Goal: Use online tool/utility: Use online tool/utility

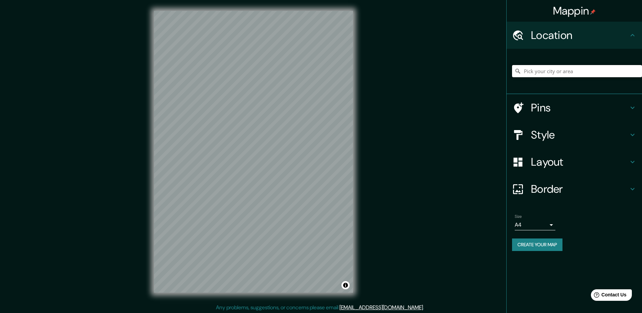
click at [540, 72] on input "Pick your city or area" at bounding box center [577, 71] width 130 height 12
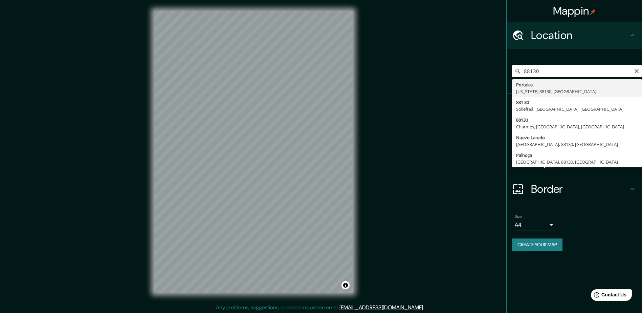
type input "Portales, [US_STATE] 88130, [GEOGRAPHIC_DATA]"
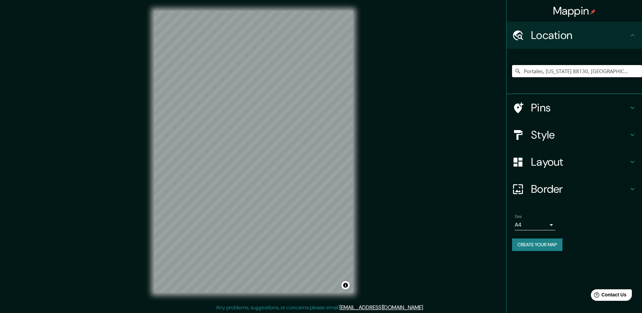
drag, startPoint x: 626, startPoint y: 72, endPoint x: 371, endPoint y: 74, distance: 255.0
click at [371, 74] on div "Mappin Location Portales, [US_STATE][GEOGRAPHIC_DATA], [GEOGRAPHIC_DATA] Pins S…" at bounding box center [321, 157] width 642 height 314
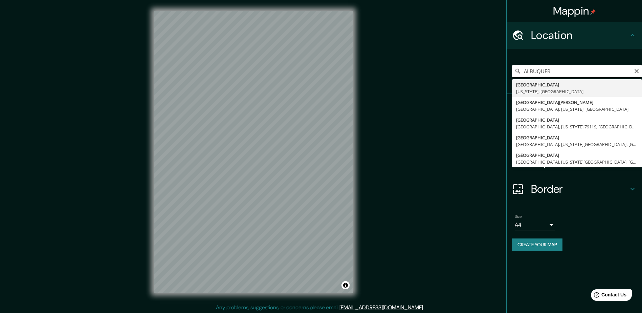
type input "[GEOGRAPHIC_DATA], [US_STATE], [GEOGRAPHIC_DATA]"
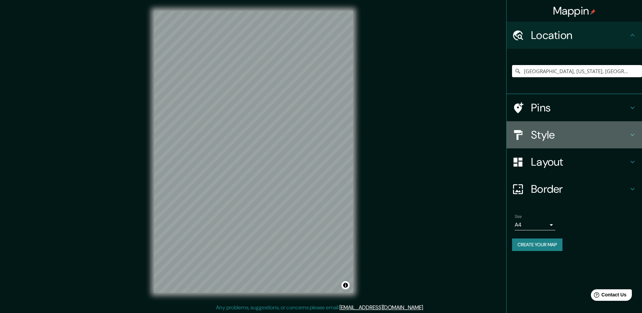
click at [630, 136] on icon at bounding box center [633, 135] width 8 height 8
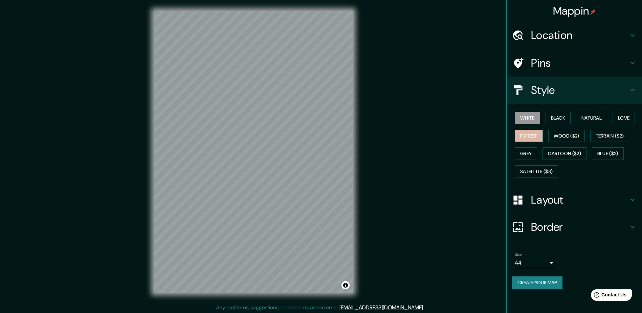
click at [527, 135] on button "Forest" at bounding box center [529, 136] width 28 height 13
click at [528, 120] on button "White" at bounding box center [527, 118] width 25 height 13
click at [631, 198] on icon at bounding box center [633, 200] width 8 height 8
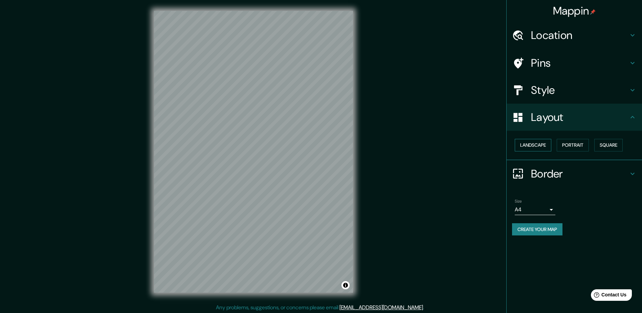
click at [535, 147] on button "Landscape" at bounding box center [533, 145] width 37 height 13
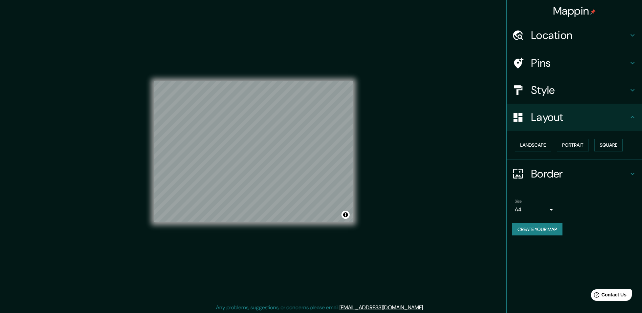
click at [633, 172] on icon at bounding box center [633, 174] width 8 height 8
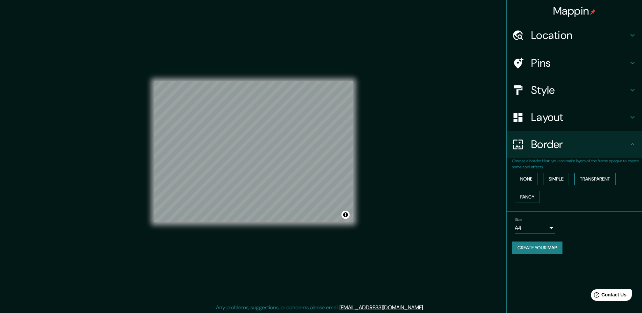
click at [608, 174] on button "Transparent" at bounding box center [595, 179] width 41 height 13
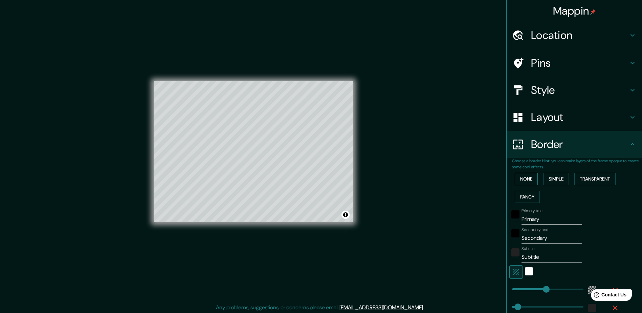
click at [528, 178] on button "None" at bounding box center [526, 179] width 23 height 13
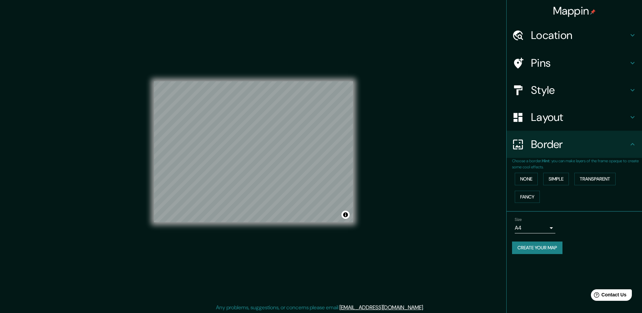
scroll to position [1, 0]
